Goal: Information Seeking & Learning: Understand process/instructions

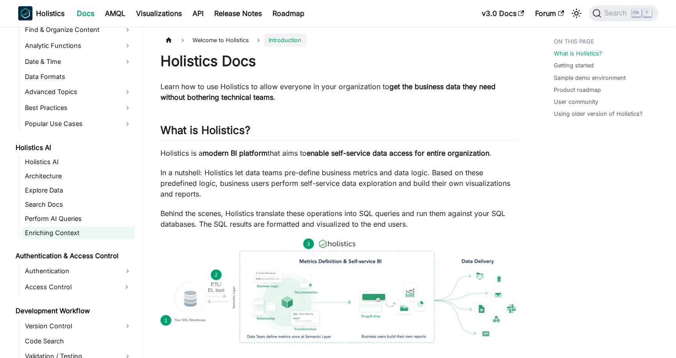
click at [79, 232] on link "Enriching Context" at bounding box center [78, 233] width 112 height 12
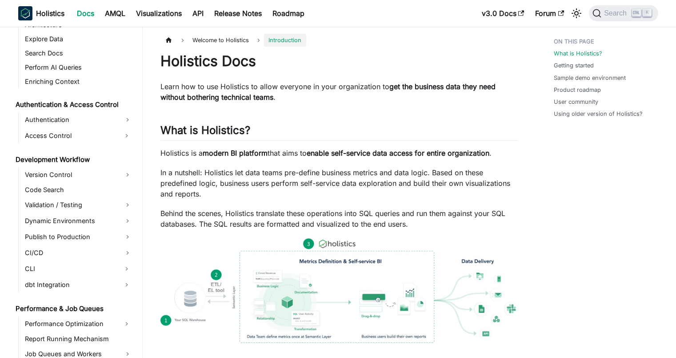
scroll to position [378, 0]
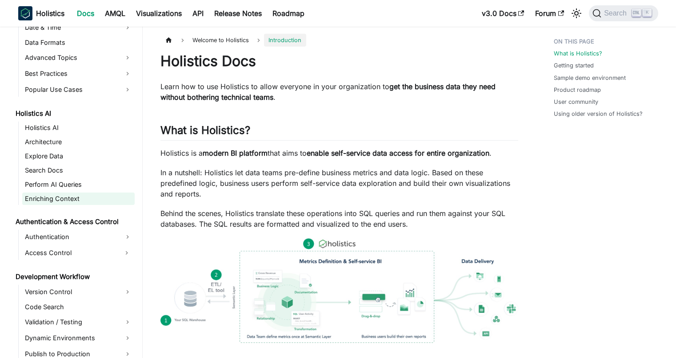
click at [81, 196] on link "Enriching Context" at bounding box center [78, 199] width 112 height 12
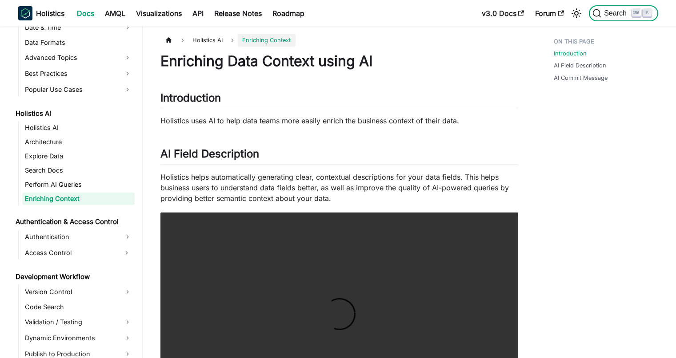
click at [609, 8] on button "Search K" at bounding box center [623, 13] width 69 height 16
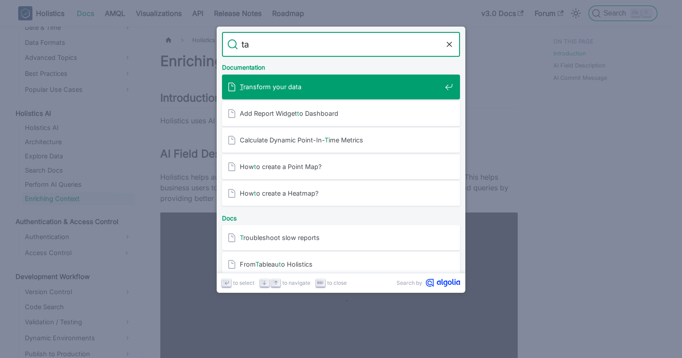
type input "tag"
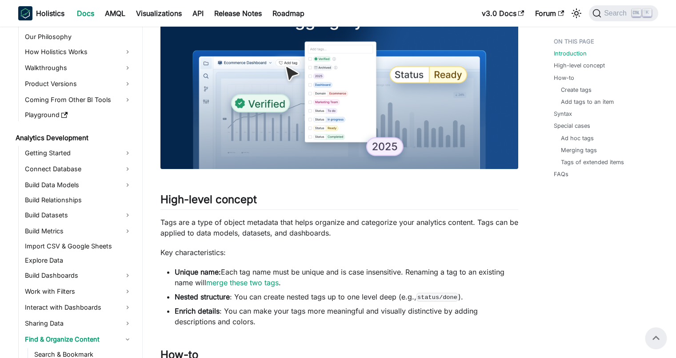
scroll to position [22, 0]
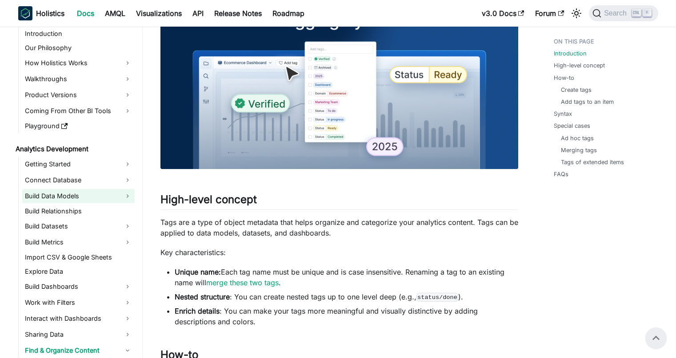
click at [67, 190] on link "Build Data Models" at bounding box center [78, 196] width 112 height 14
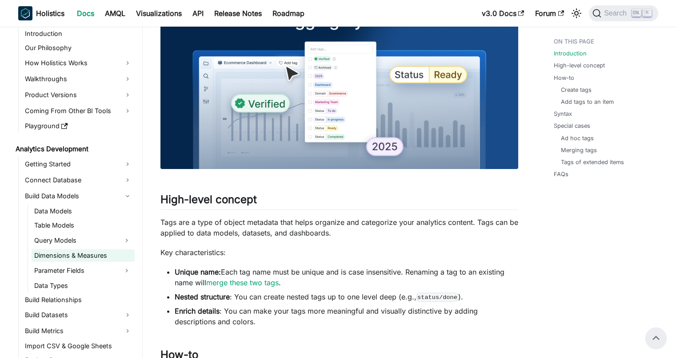
click at [62, 251] on link "Dimensions & Measures" at bounding box center [83, 256] width 103 height 12
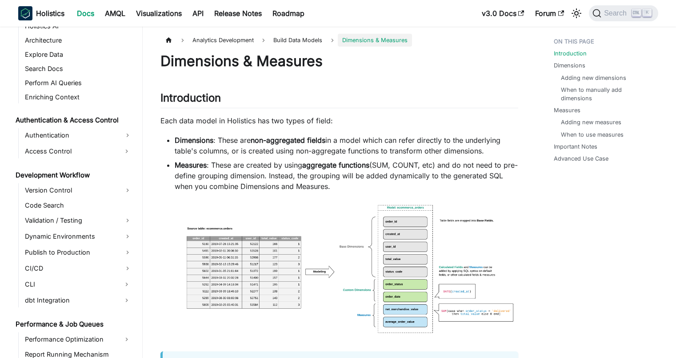
scroll to position [456, 0]
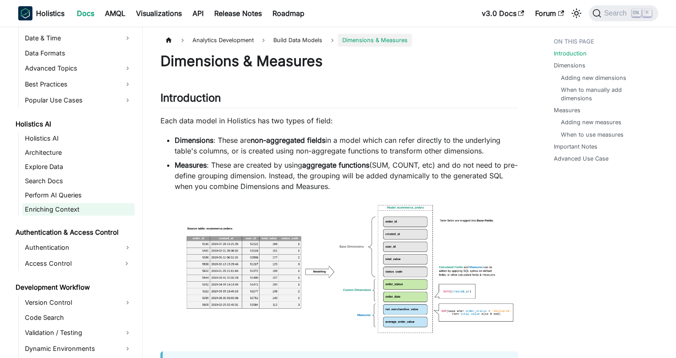
click at [75, 205] on link "Enriching Context" at bounding box center [78, 209] width 112 height 12
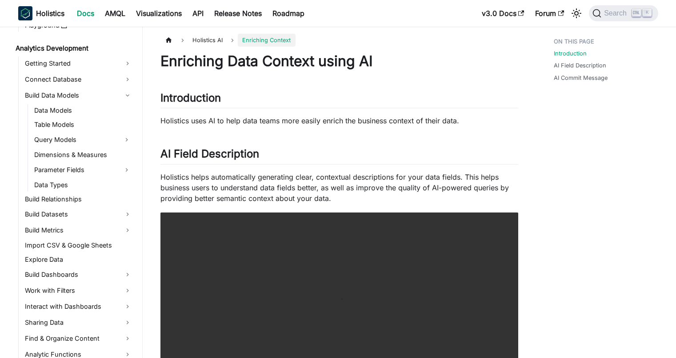
scroll to position [88, 0]
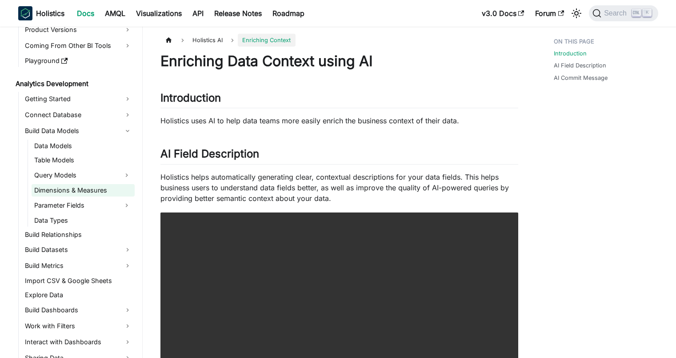
click at [69, 187] on link "Dimensions & Measures" at bounding box center [83, 190] width 103 height 12
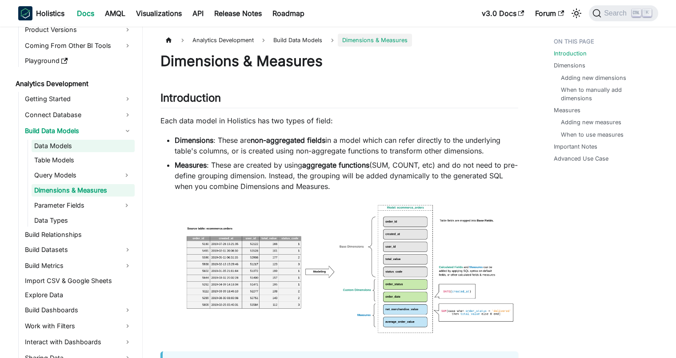
click at [67, 148] on link "Data Models" at bounding box center [83, 146] width 103 height 12
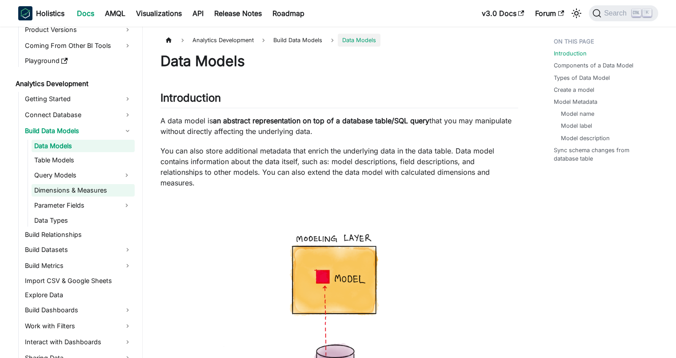
click at [58, 185] on link "Dimensions & Measures" at bounding box center [83, 190] width 103 height 12
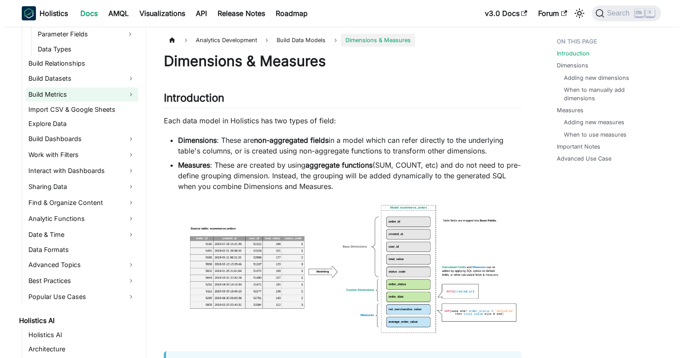
scroll to position [232, 0]
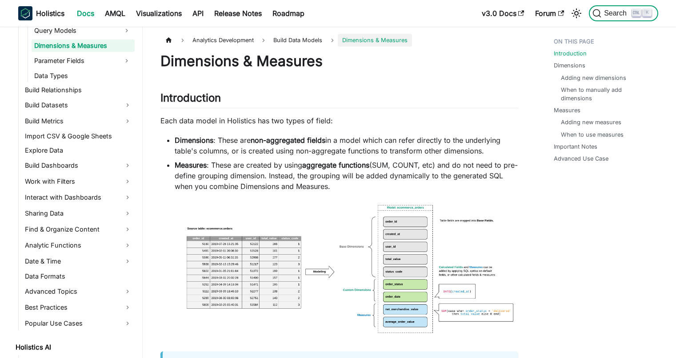
click at [610, 11] on span "Search" at bounding box center [616, 13] width 31 height 8
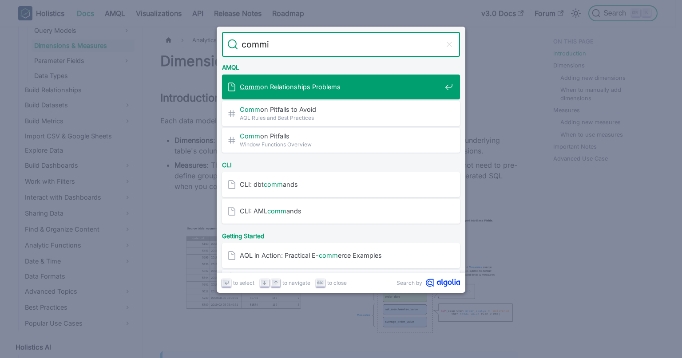
type input "commit"
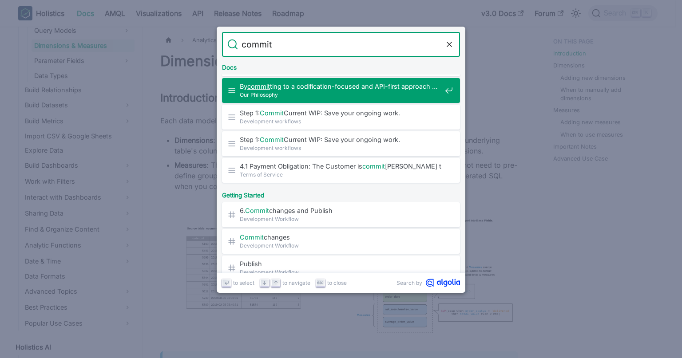
scroll to position [16, 0]
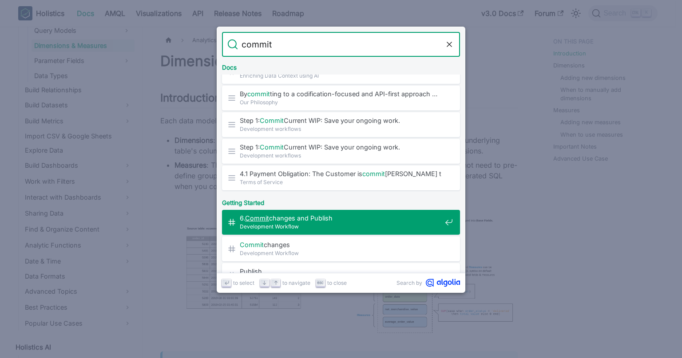
click at [342, 218] on span "6. Commit changes and Publish​" at bounding box center [341, 218] width 202 height 8
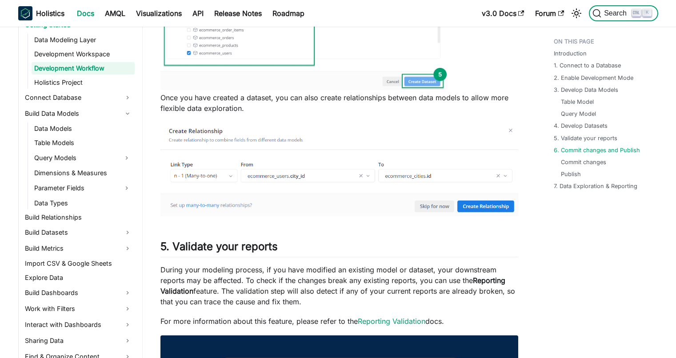
scroll to position [153, 0]
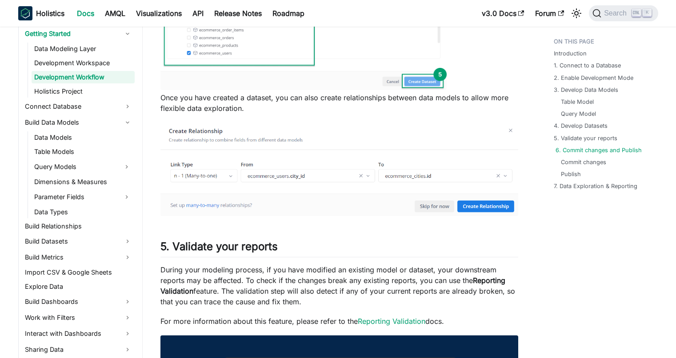
click at [597, 149] on link "6. Commit changes and Publish" at bounding box center [598, 150] width 86 height 8
